Goal: Information Seeking & Learning: Find specific fact

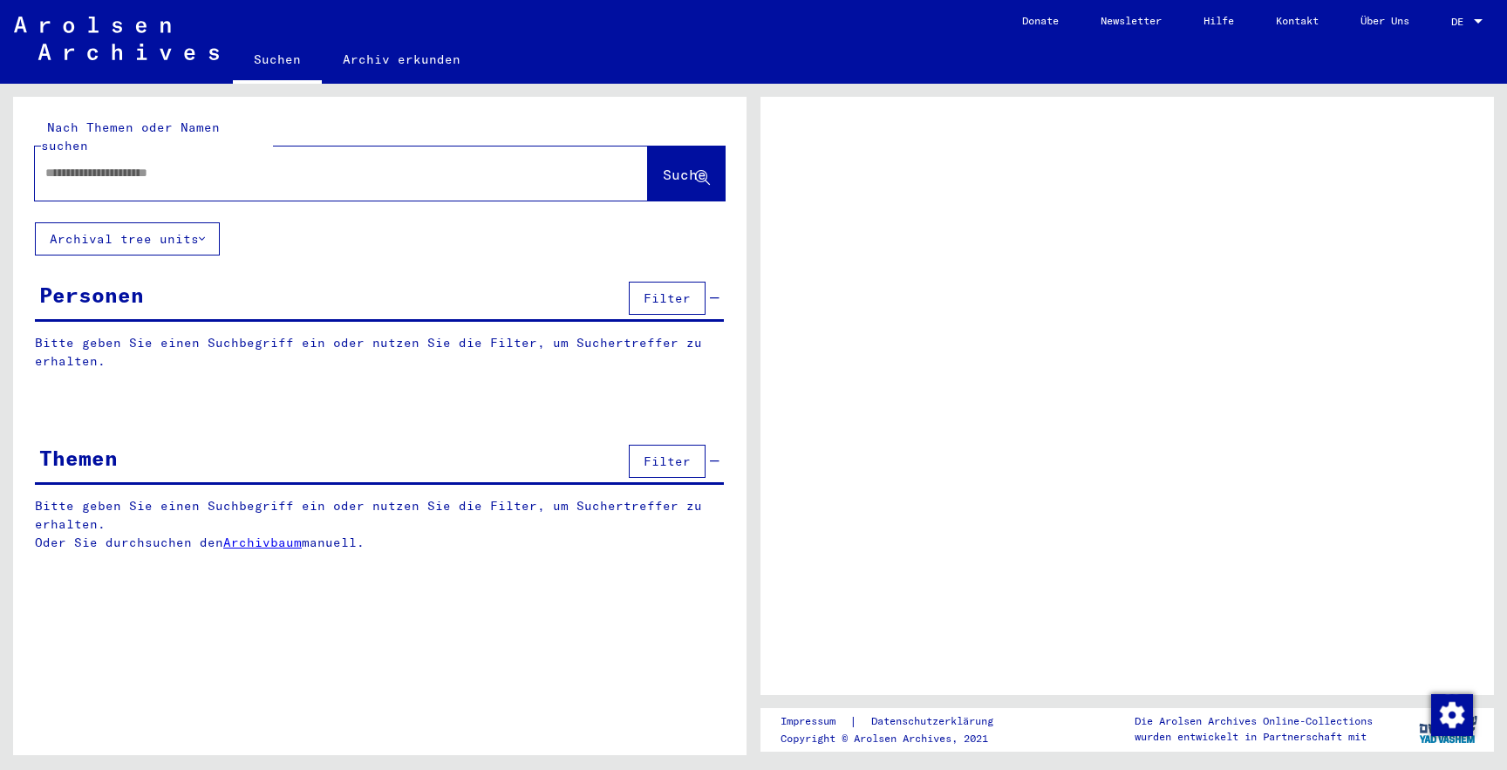
click at [282, 170] on div at bounding box center [320, 172] width 571 height 39
click at [283, 164] on input "text" at bounding box center [325, 173] width 561 height 18
type input "*****"
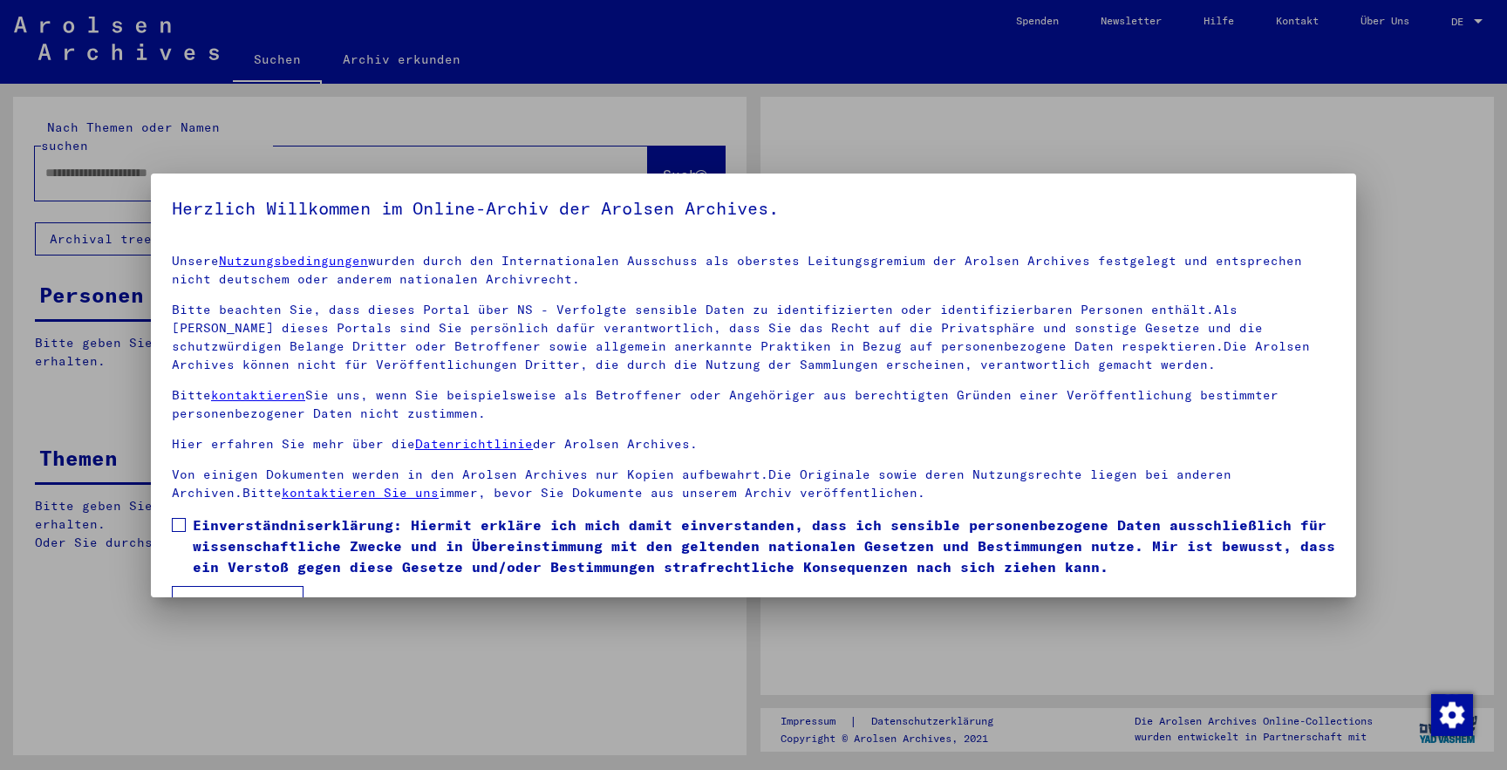
scroll to position [43, 0]
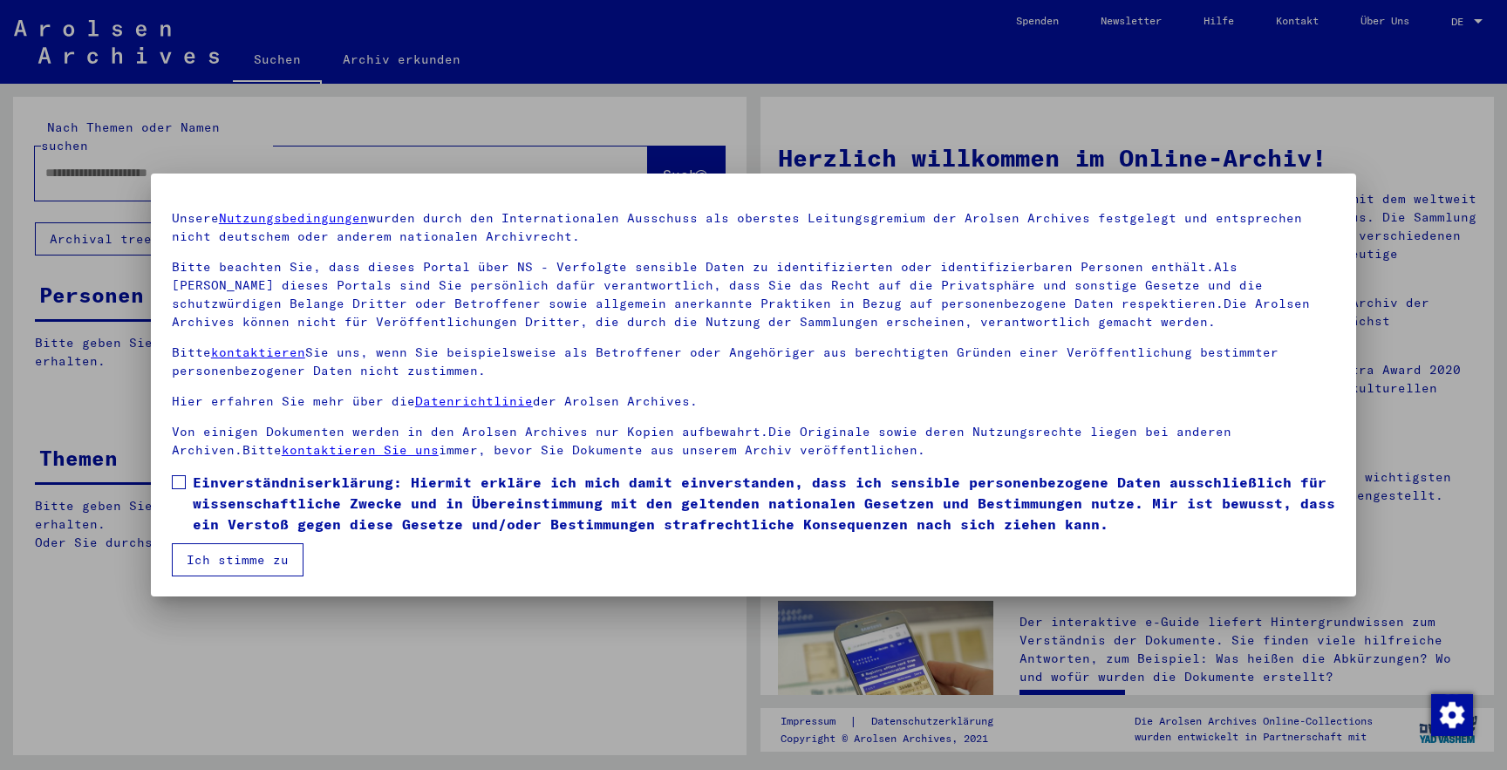
click at [454, 512] on span "Einverständniserklärung: Hiermit erkläre ich mich damit einverstanden, dass ich…" at bounding box center [764, 503] width 1142 height 63
click at [247, 549] on button "Ich stimme zu" at bounding box center [238, 559] width 132 height 33
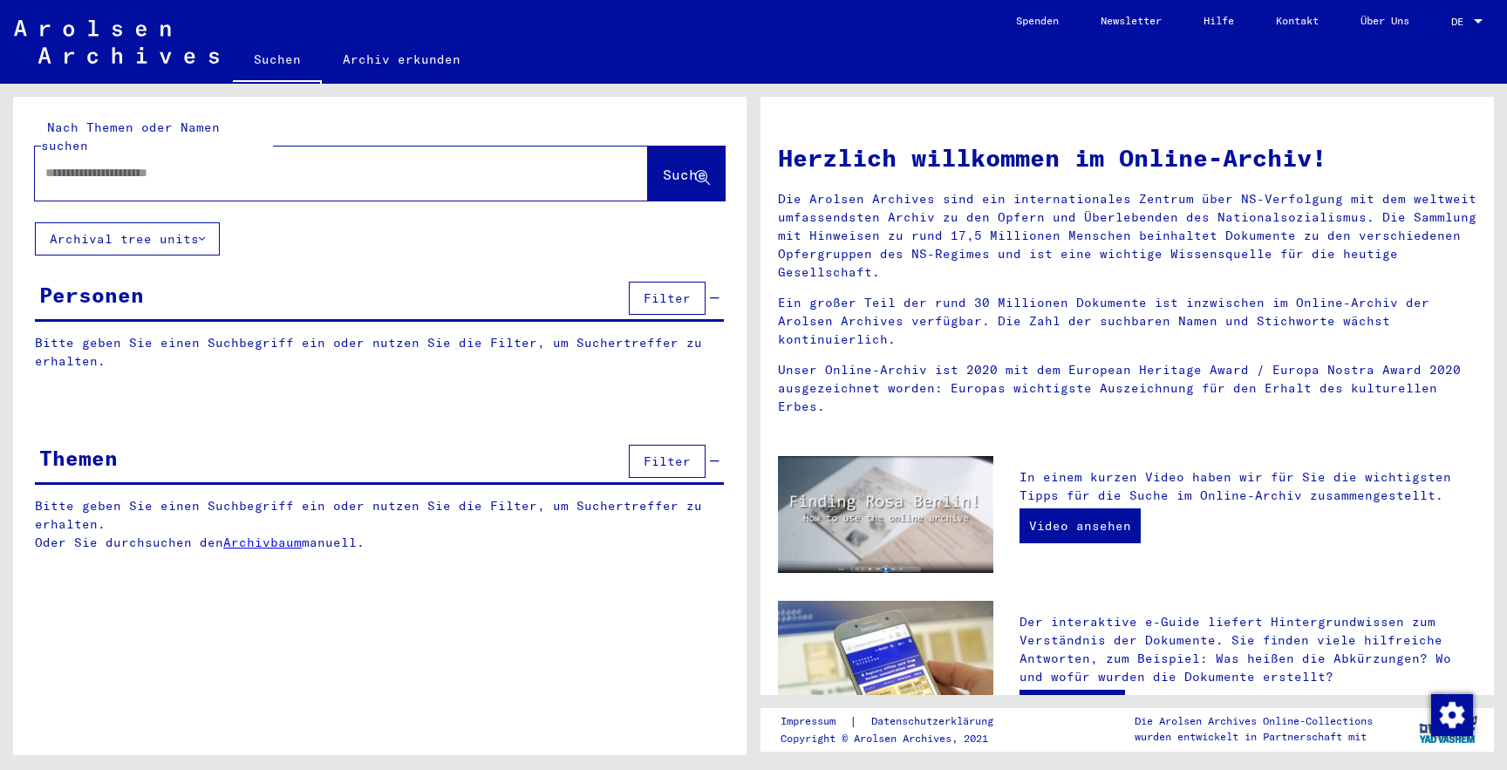
click at [390, 170] on div at bounding box center [315, 172] width 561 height 39
click at [388, 164] on input "text" at bounding box center [320, 173] width 550 height 18
click at [648, 147] on button "Suche" at bounding box center [686, 174] width 77 height 54
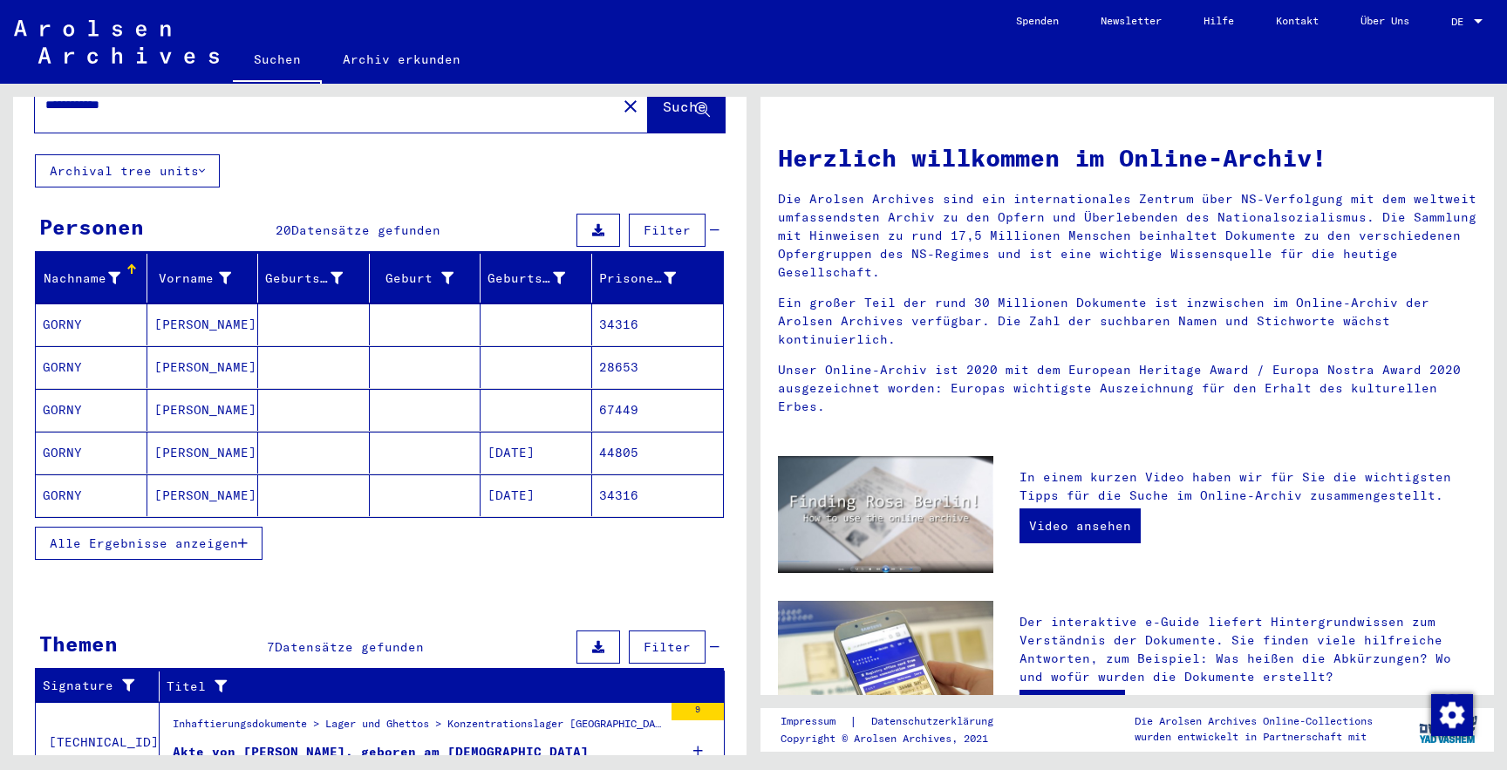
scroll to position [113, 0]
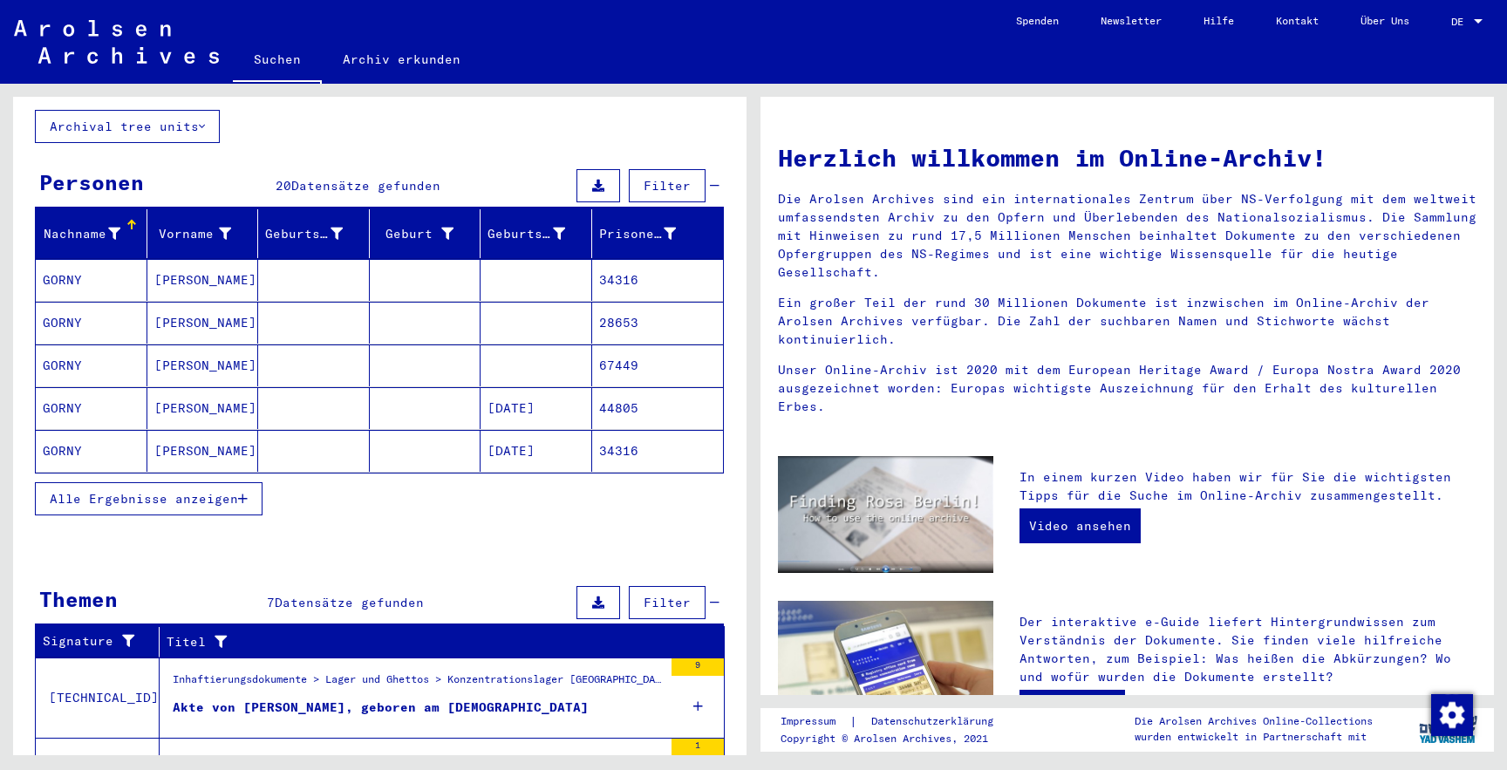
click at [253, 482] on button "Alle Ergebnisse anzeigen" at bounding box center [149, 498] width 228 height 33
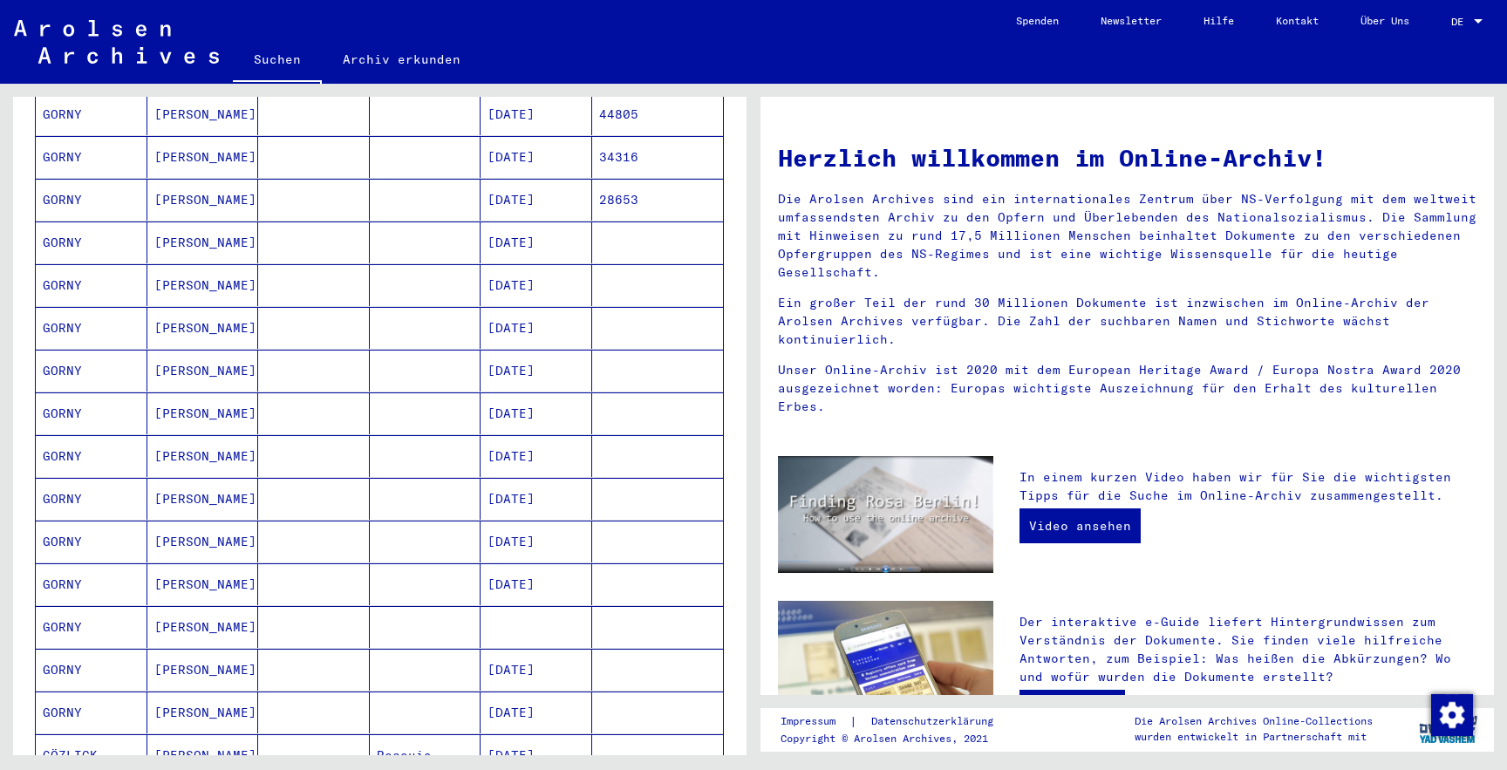
scroll to position [1125, 0]
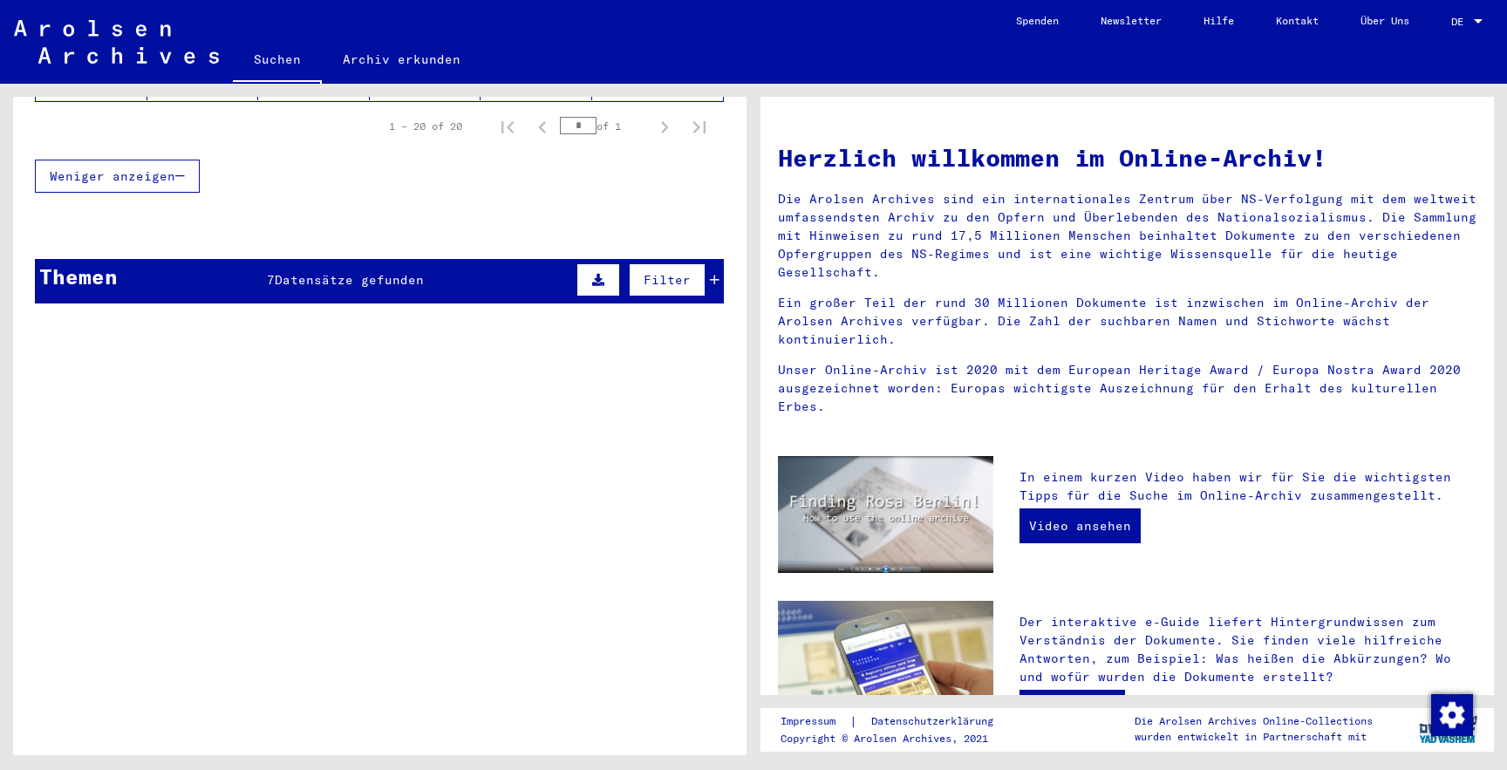
click at [471, 269] on div "Themen 7 Datensätze gefunden Filter" at bounding box center [379, 281] width 689 height 44
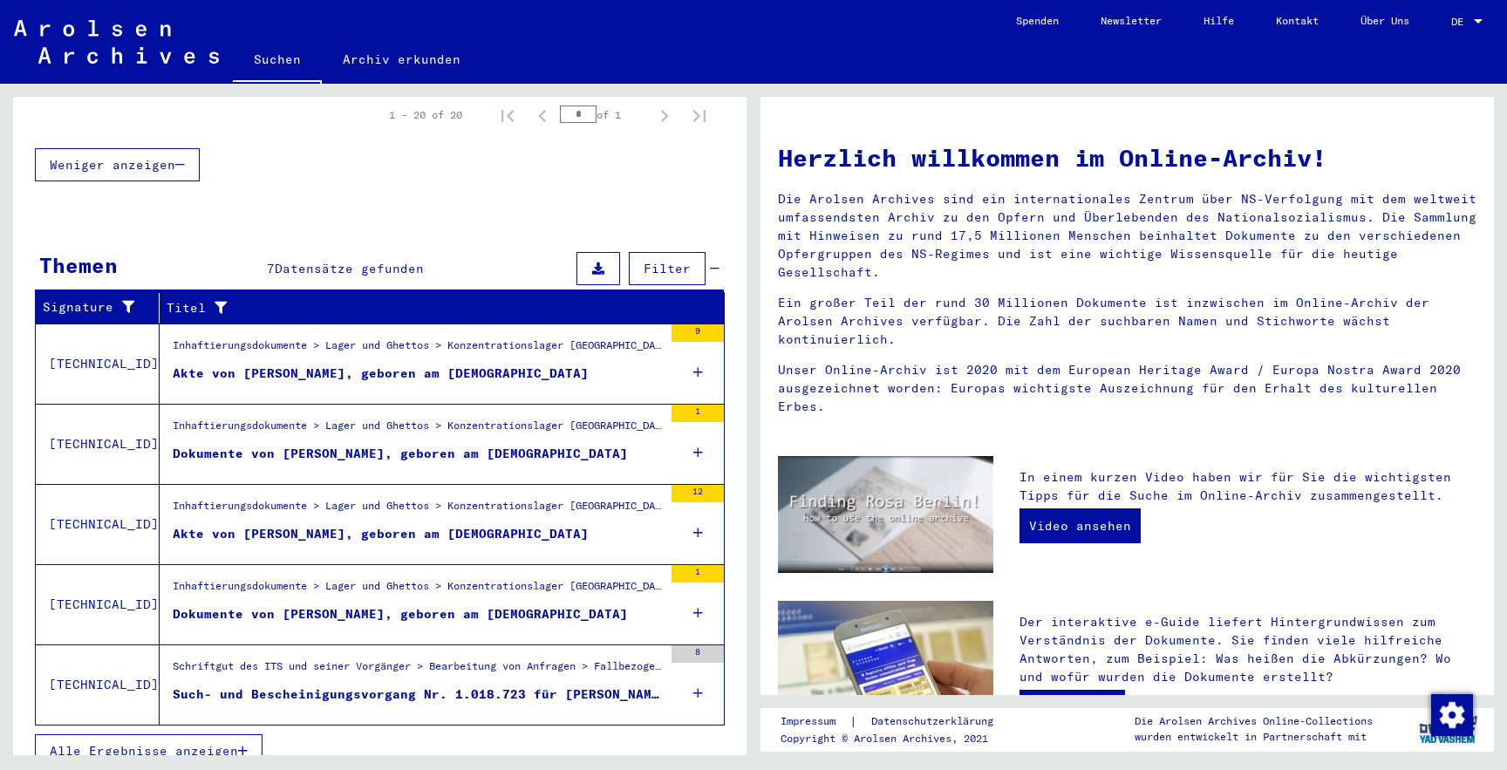
scroll to position [1139, 0]
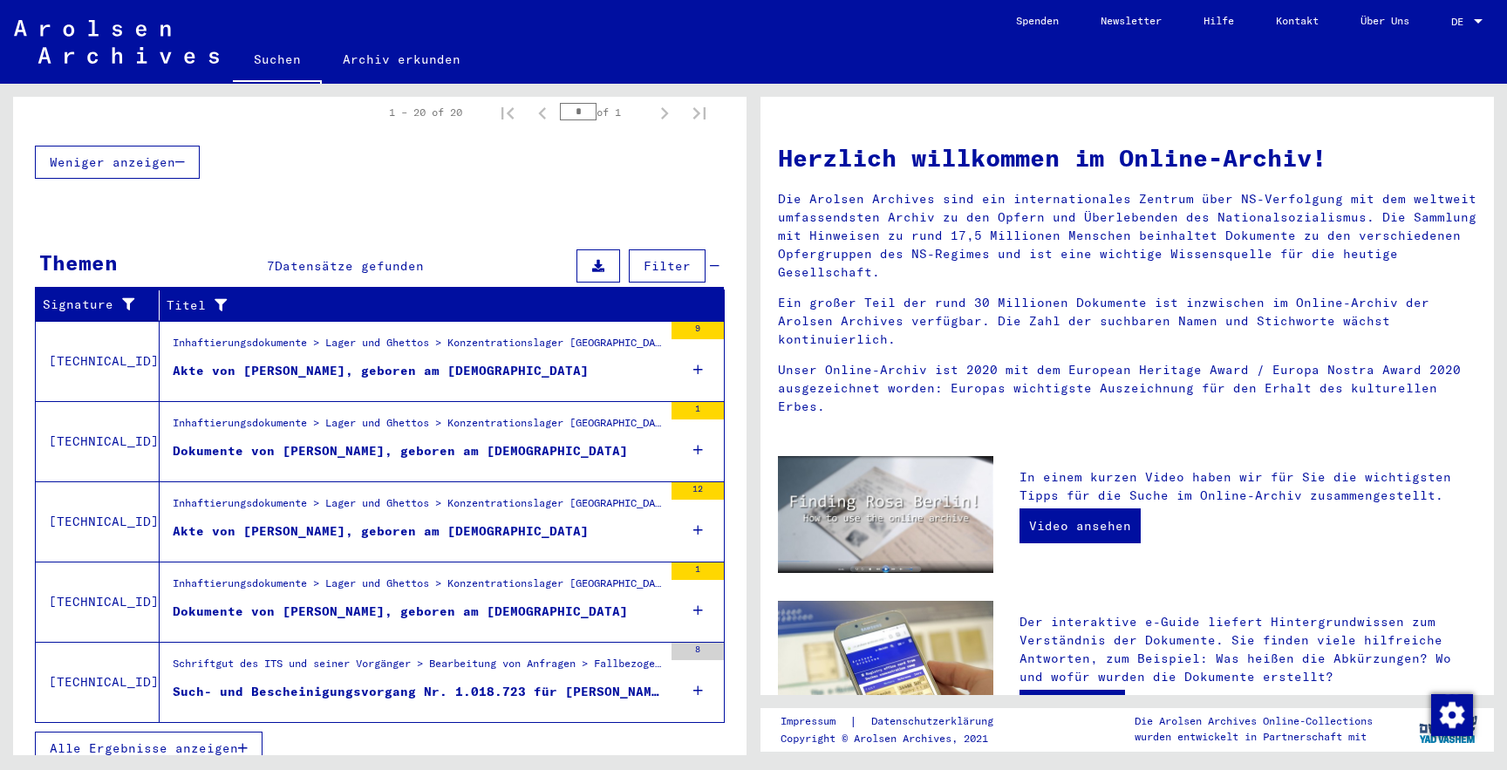
click at [246, 738] on button "Alle Ergebnisse anzeigen" at bounding box center [149, 748] width 228 height 33
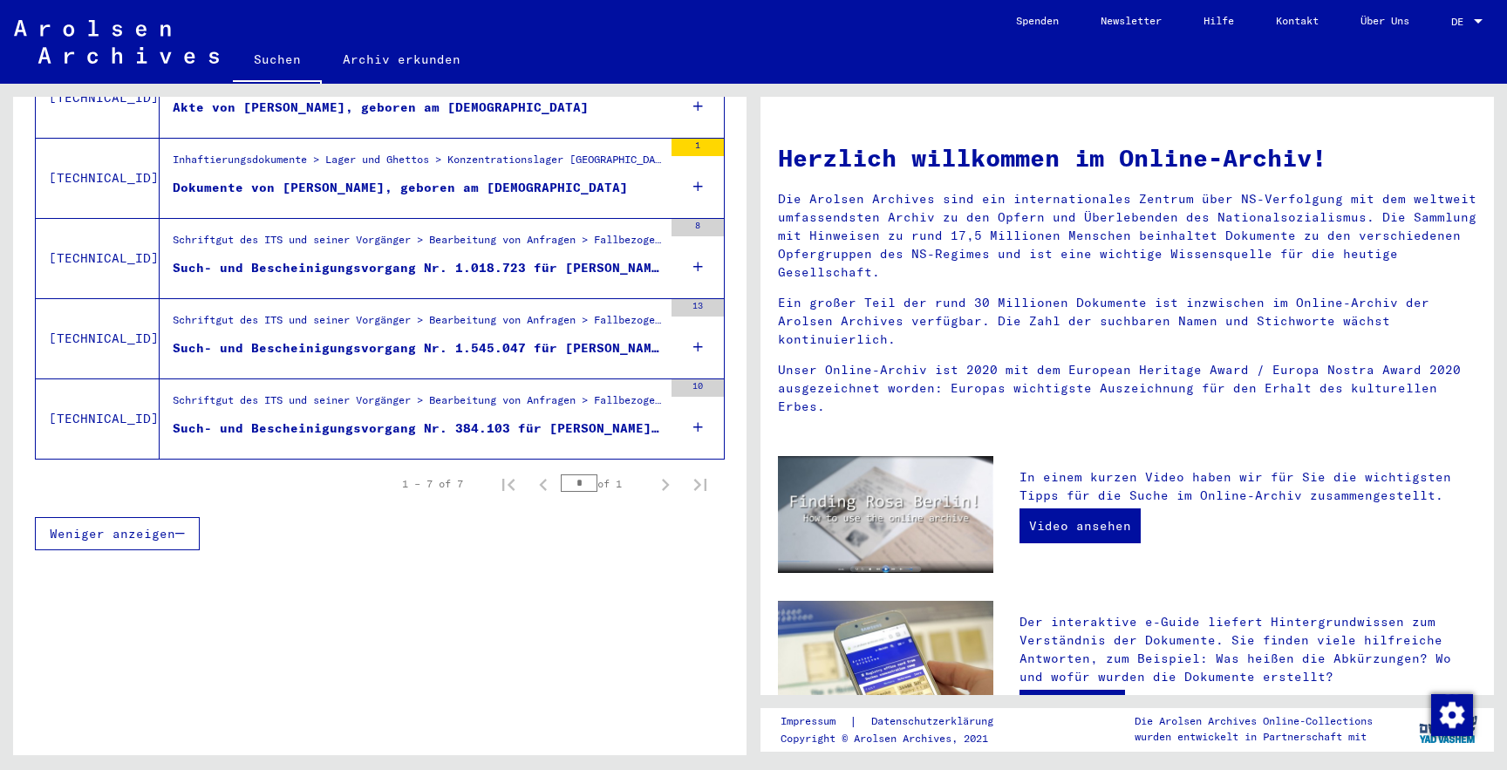
scroll to position [539, 0]
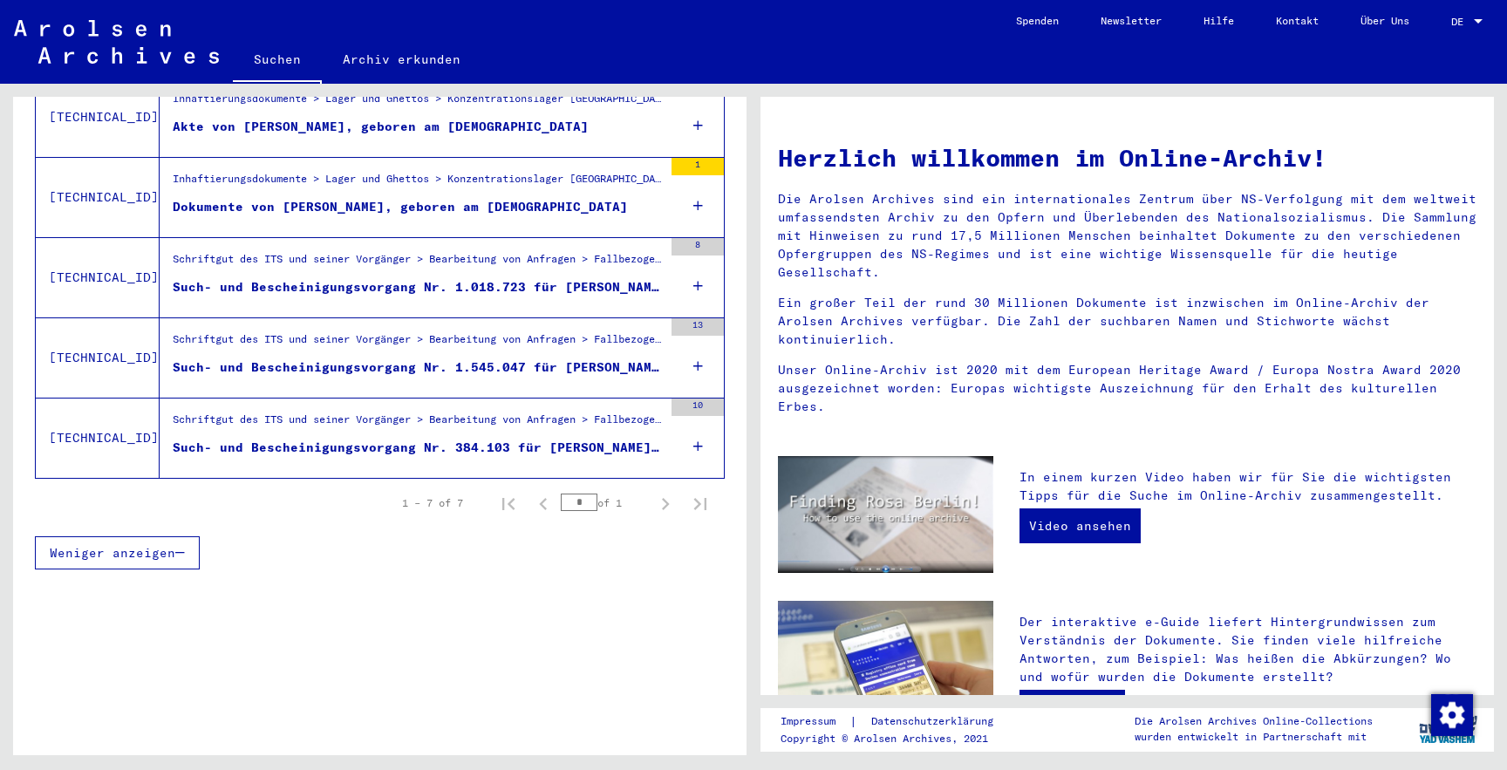
click at [543, 439] on div "Such- und Bescheinigungsvorgang Nr. 384.103 für GORNY, HENRYK geboren 07.07.1925" at bounding box center [418, 448] width 490 height 18
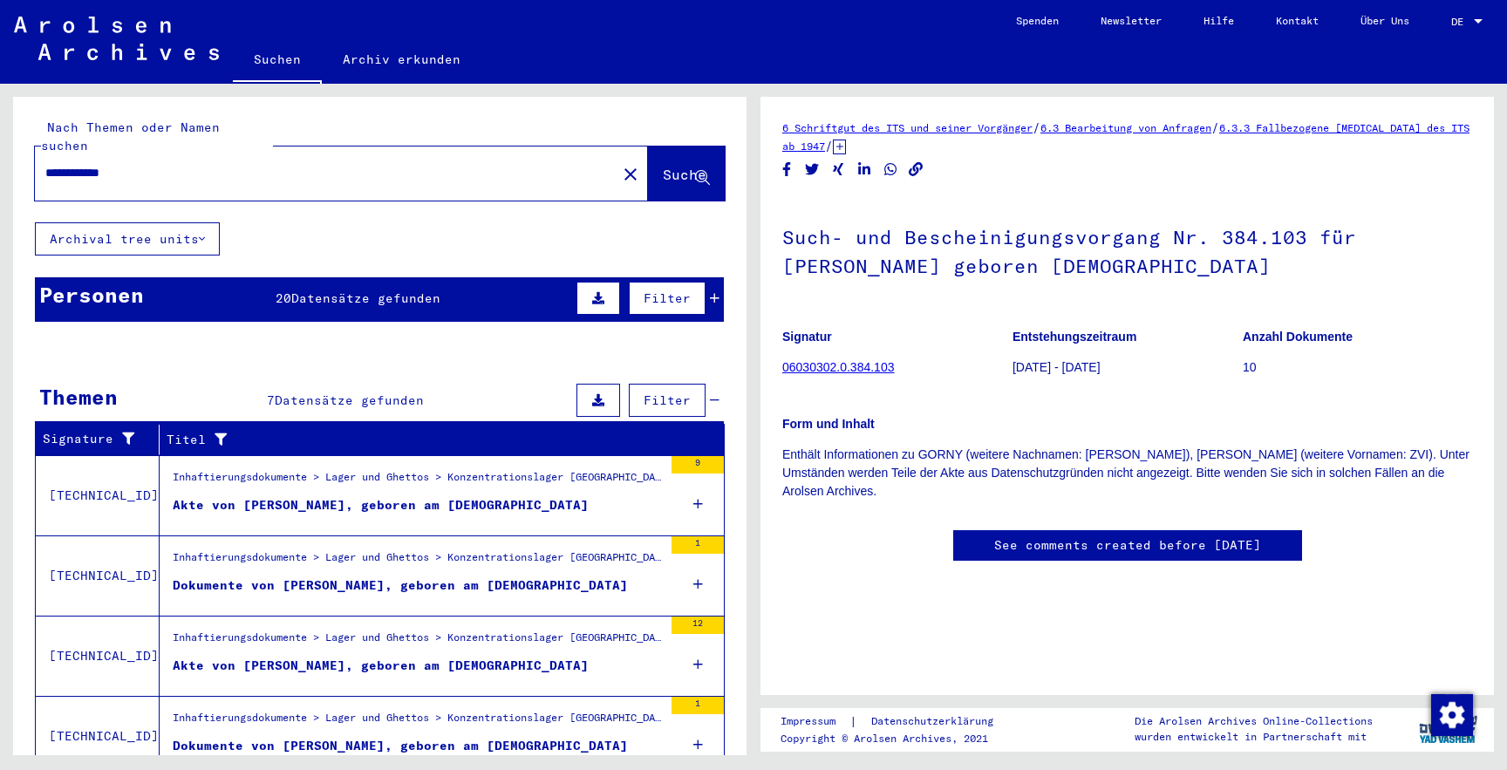
click at [334, 164] on input "**********" at bounding box center [325, 173] width 561 height 18
type input "**********"
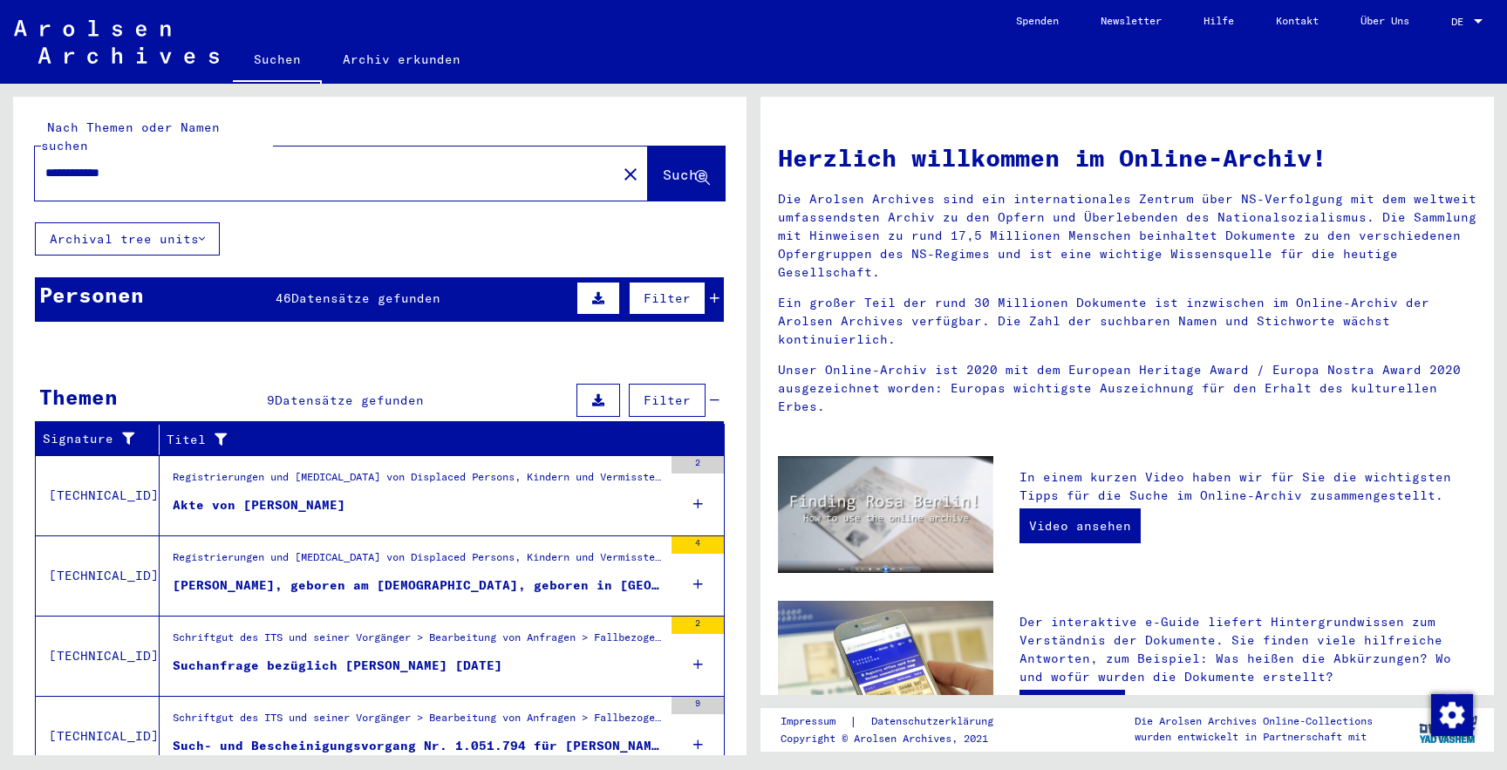
click at [305, 290] on span "Datensätze gefunden" at bounding box center [365, 298] width 149 height 16
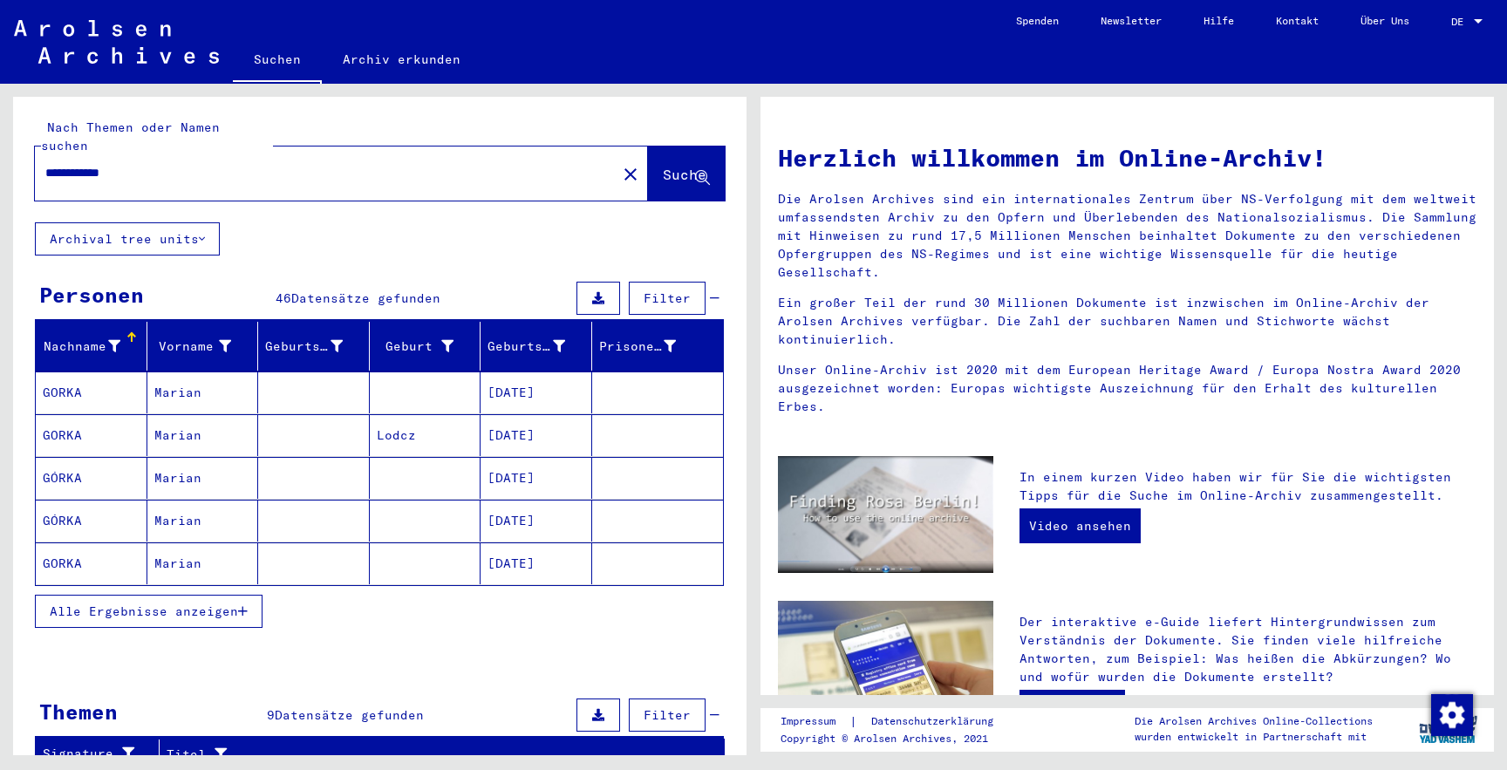
click at [239, 595] on button "Alle Ergebnisse anzeigen" at bounding box center [149, 611] width 228 height 33
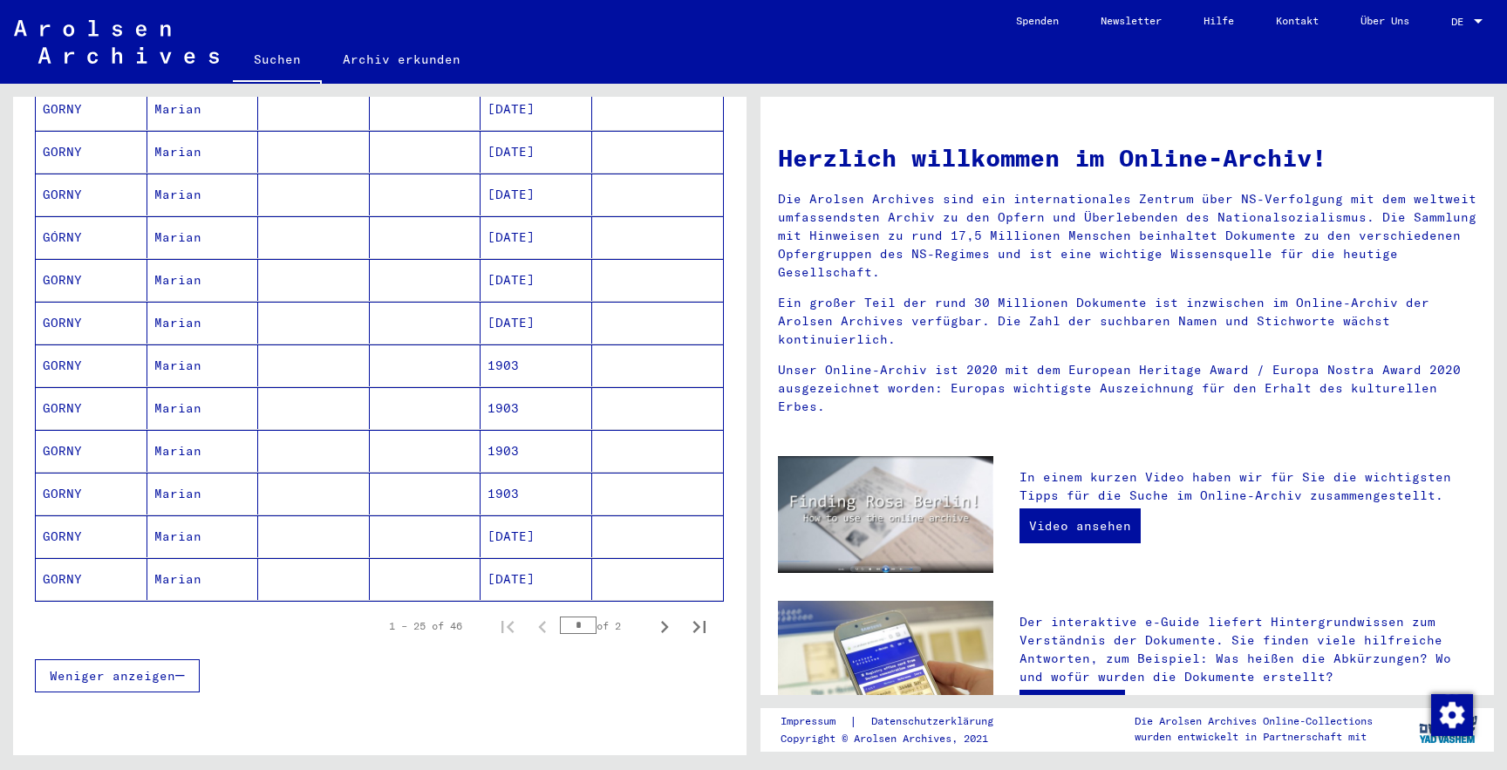
scroll to position [1197, 0]
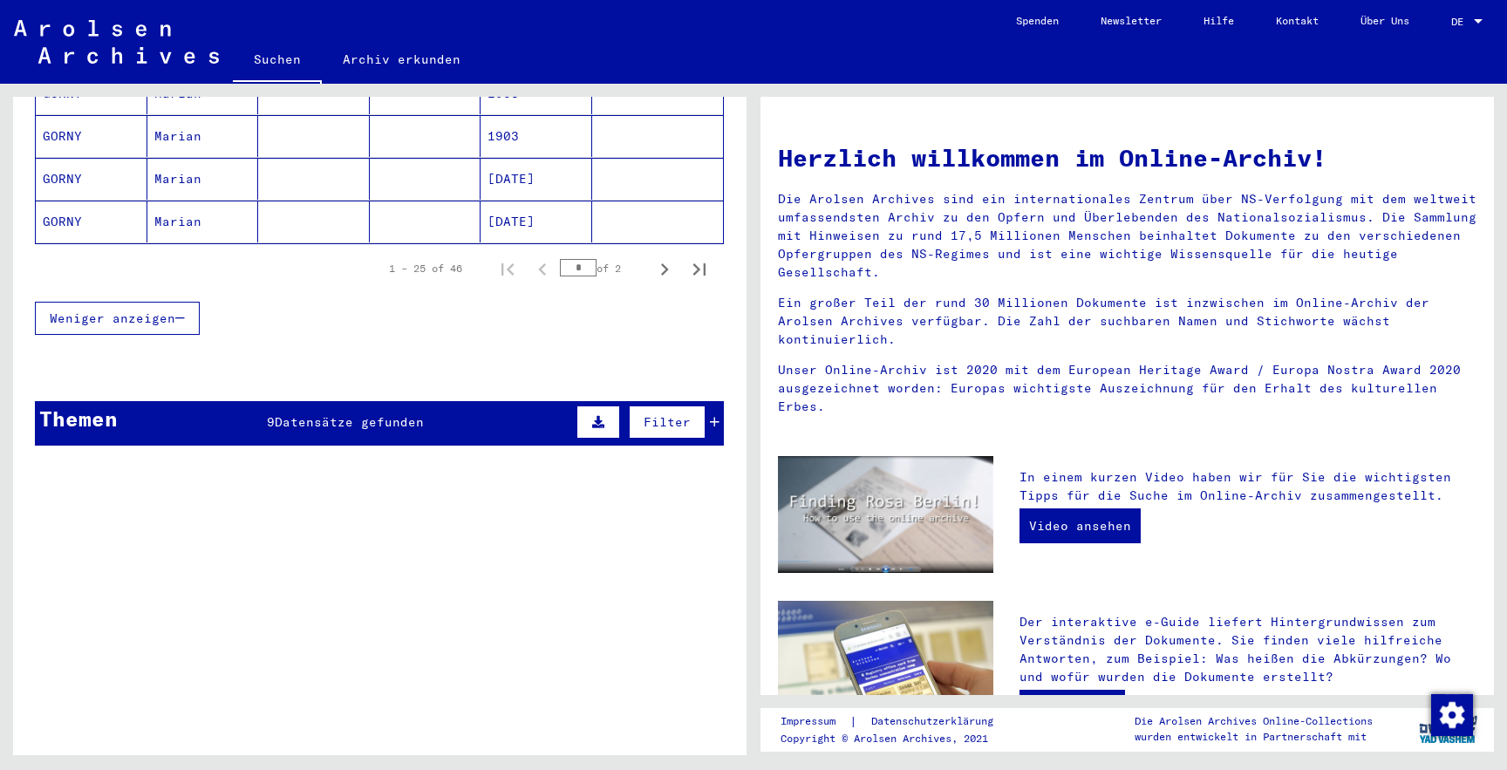
click at [655, 244] on div "1 – 25 of 46 * of 2" at bounding box center [379, 268] width 689 height 49
click at [653, 261] on icon "Next page" at bounding box center [664, 269] width 24 height 24
type input "*"
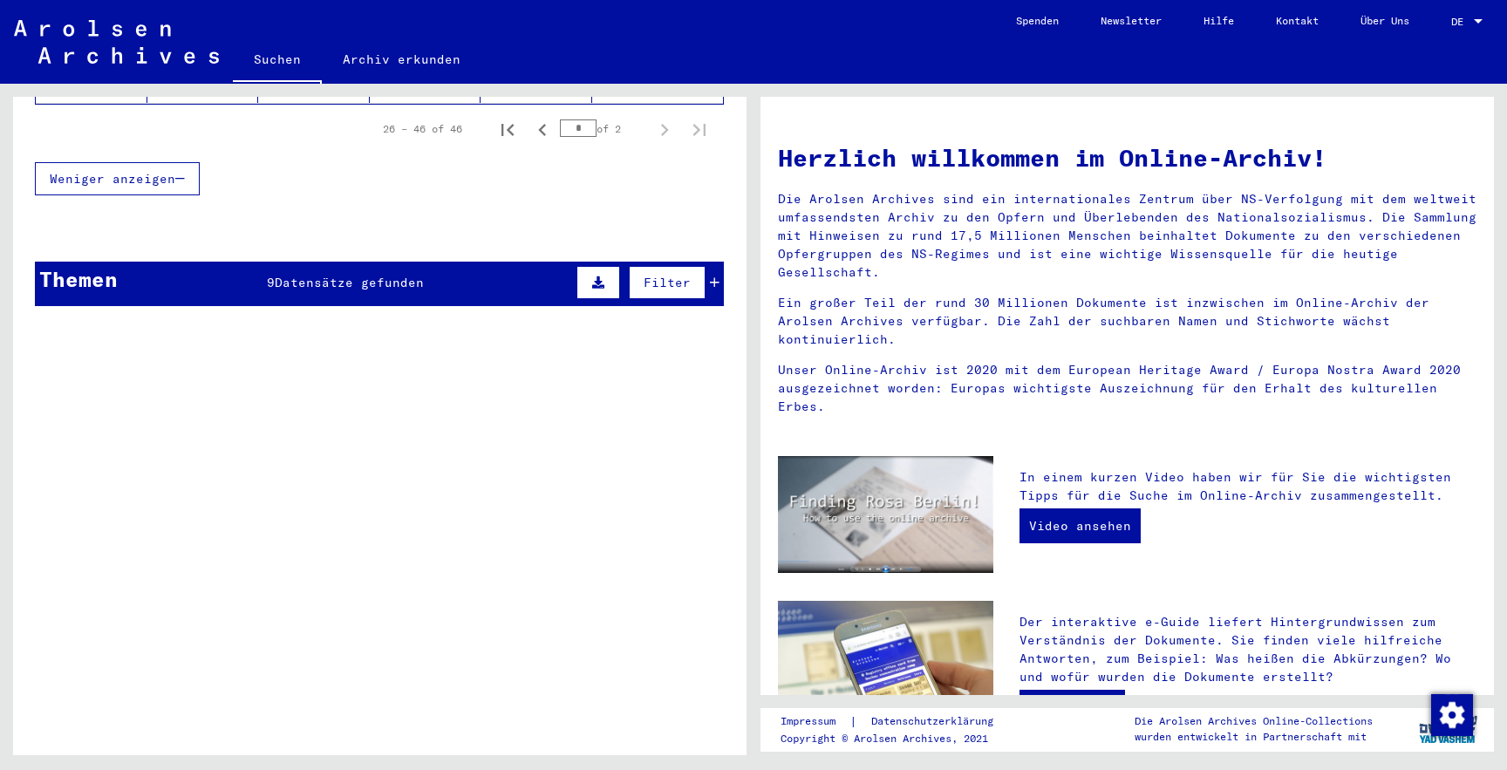
scroll to position [1168, 0]
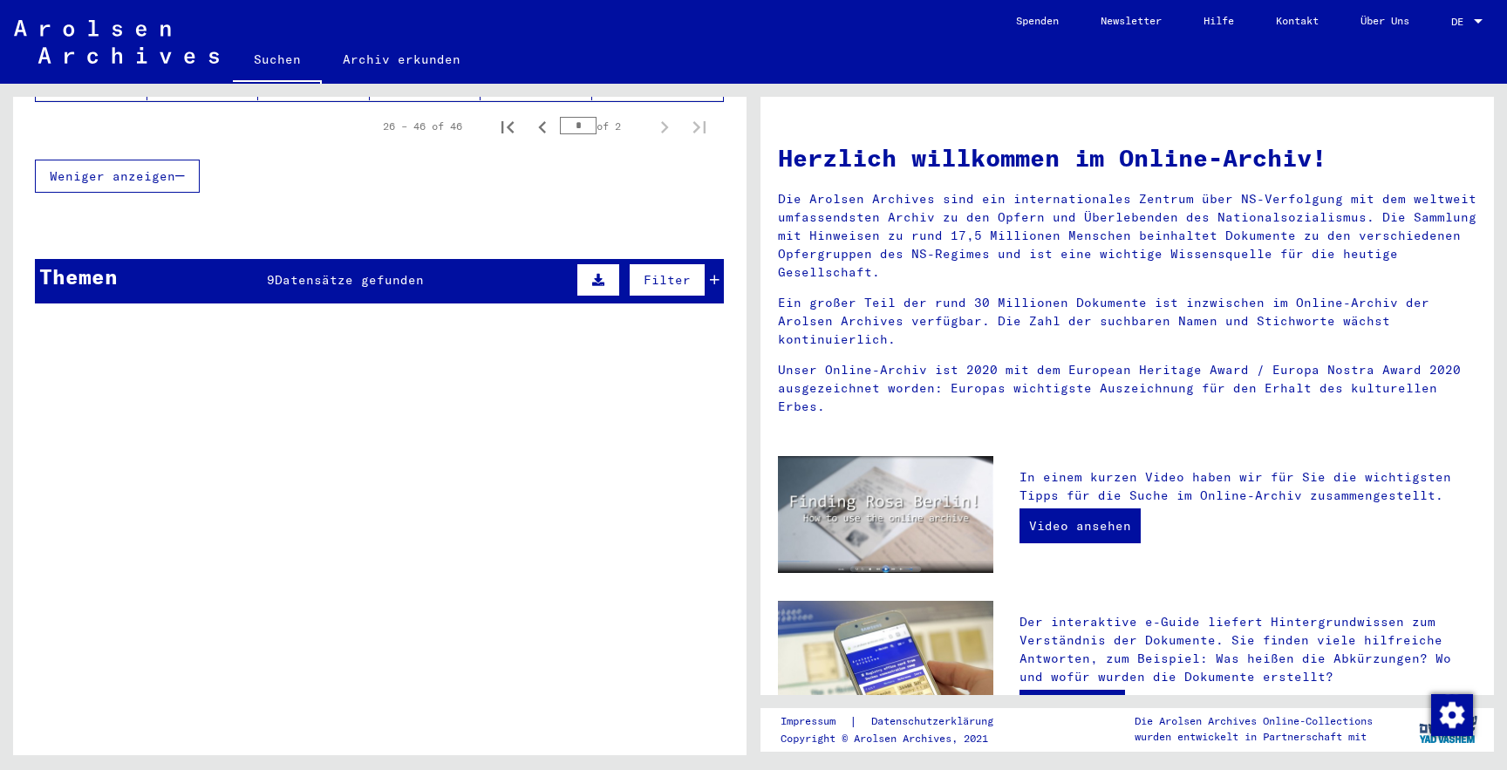
click at [509, 276] on div "Themen 9 Datensätze gefunden Filter" at bounding box center [379, 281] width 689 height 44
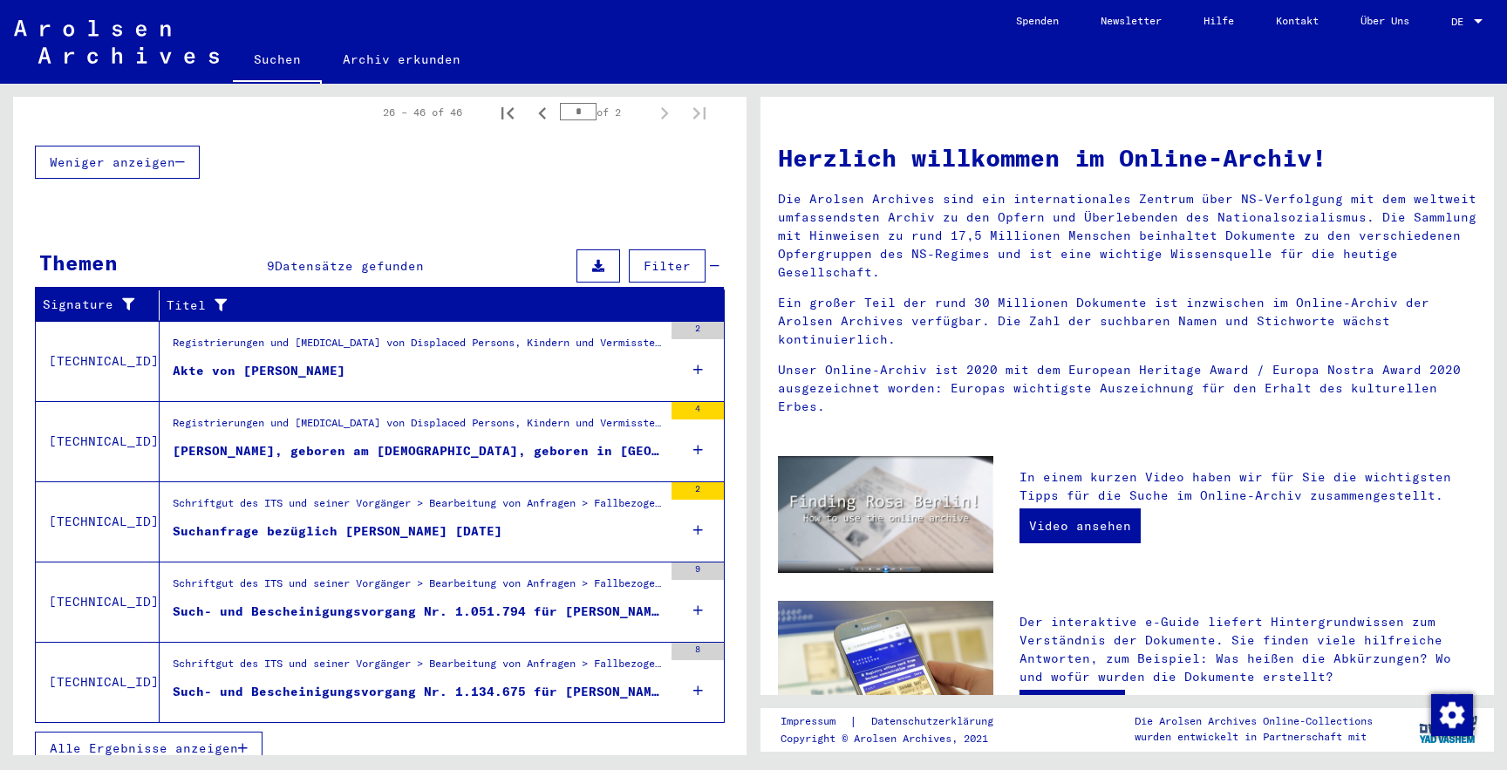
scroll to position [1182, 0]
click at [253, 732] on button "Alle Ergebnisse anzeigen" at bounding box center [149, 748] width 228 height 33
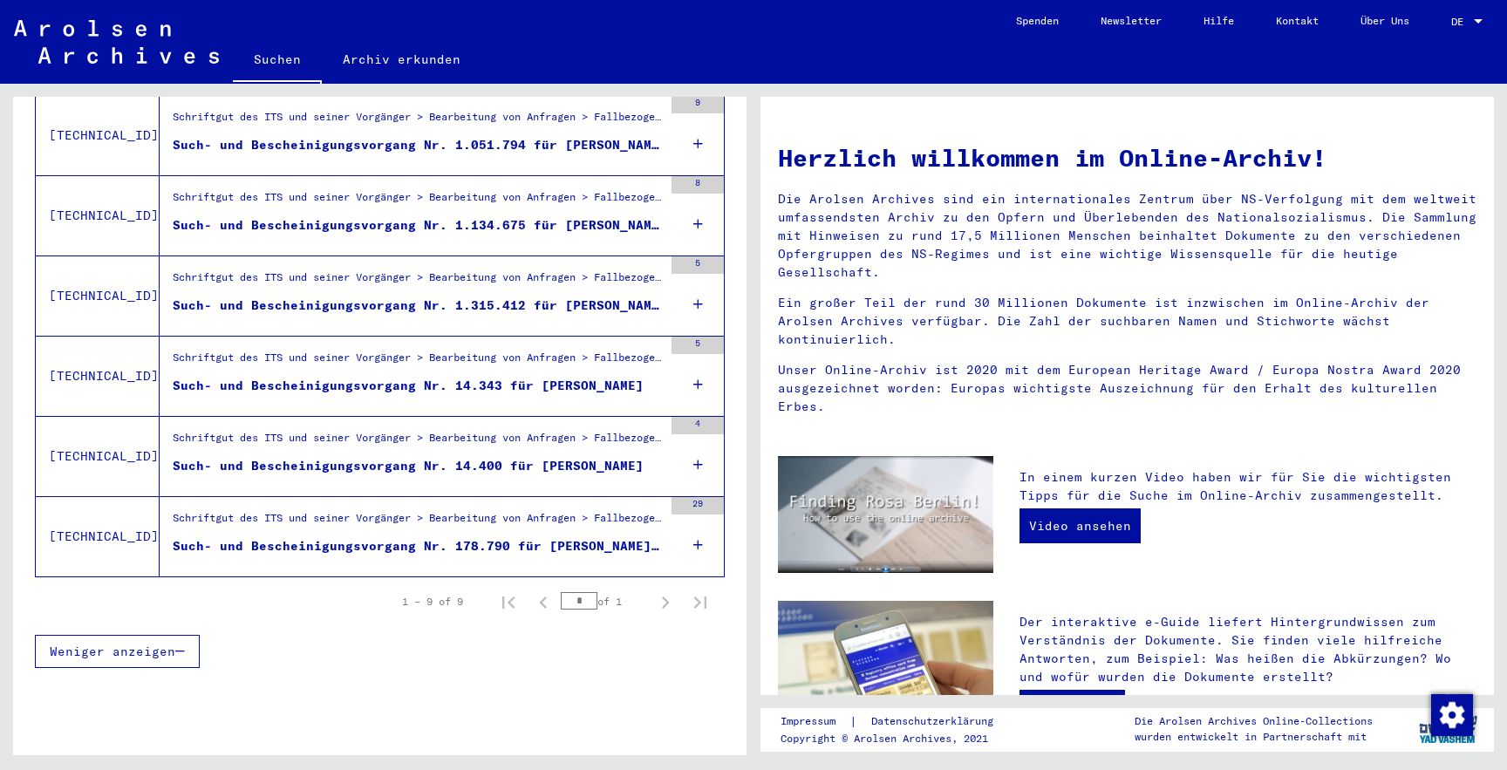
scroll to position [582, 0]
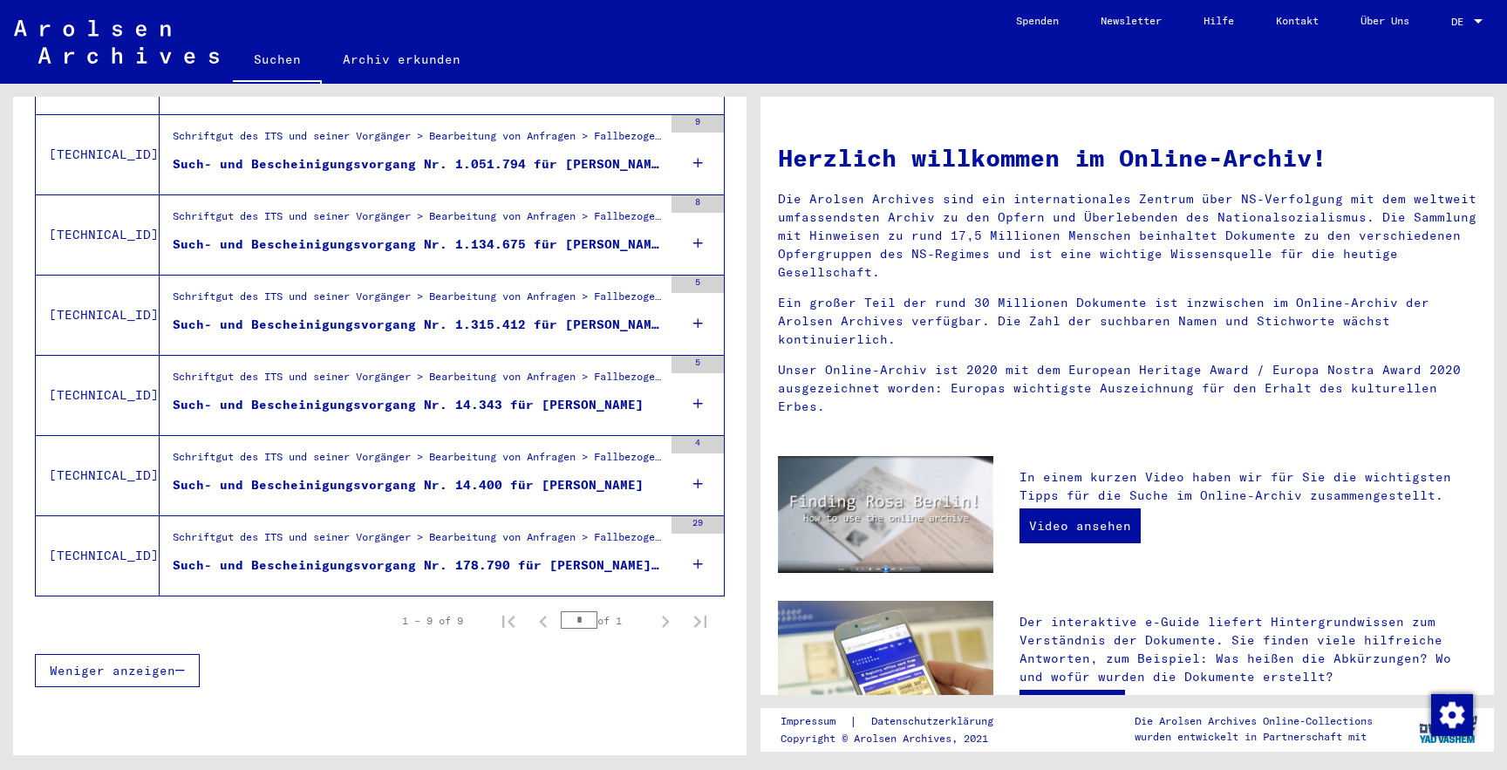
click at [488, 454] on figure "Schriftgut des ITS und seiner Vorgänger > Bearbeitung von Anfragen > Fallbezoge…" at bounding box center [418, 462] width 490 height 26
